Goal: Task Accomplishment & Management: Use online tool/utility

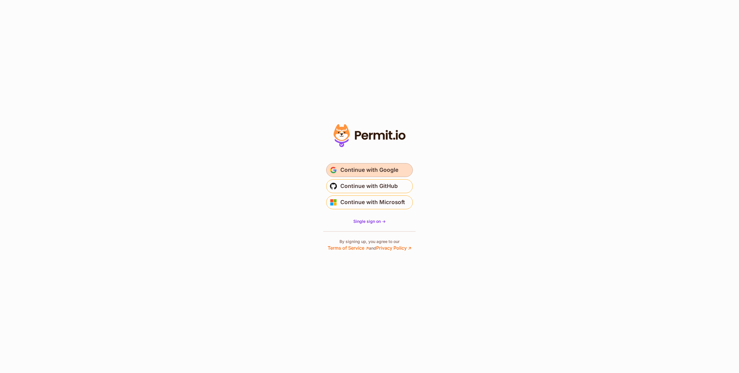
click at [361, 171] on span "Continue with Google" at bounding box center [369, 170] width 58 height 9
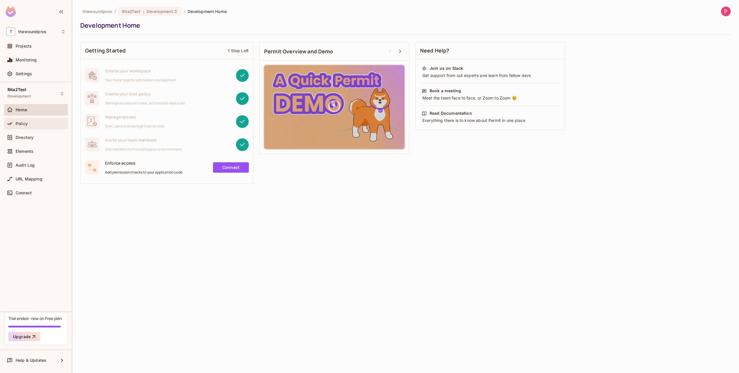
click at [23, 122] on span "Policy" at bounding box center [22, 123] width 12 height 5
